Goal: Find specific page/section: Find specific page/section

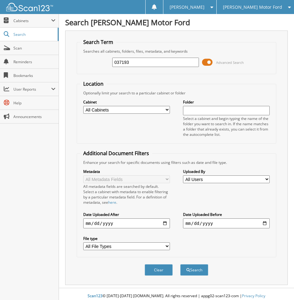
type input "037193"
click at [180, 264] on button "Search" at bounding box center [194, 270] width 28 height 12
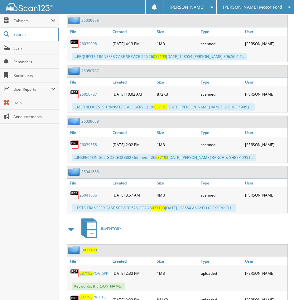
scroll to position [496, 0]
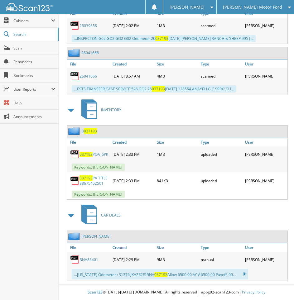
click at [81, 182] on link "037193 PA TITLE 88675452501" at bounding box center [94, 180] width 30 height 11
click at [194, 103] on div "INVENTORY" at bounding box center [176, 110] width 222 height 25
click at [99, 154] on link "037193 POA_6PK" at bounding box center [93, 154] width 29 height 5
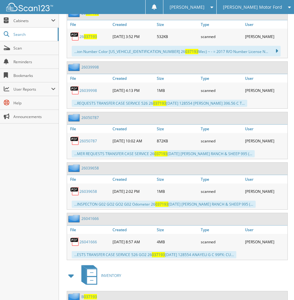
scroll to position [122, 0]
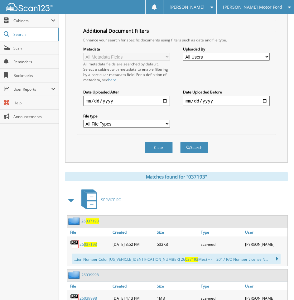
click at [266, 1] on div "[PERSON_NAME] Motor Ford" at bounding box center [255, 7] width 71 height 14
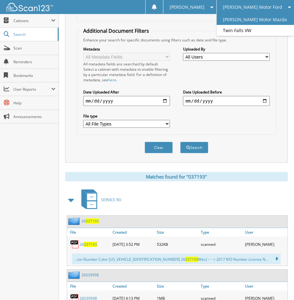
click at [265, 20] on link "[PERSON_NAME] Motor Mazda" at bounding box center [255, 19] width 77 height 11
